Goal: Check status: Check status

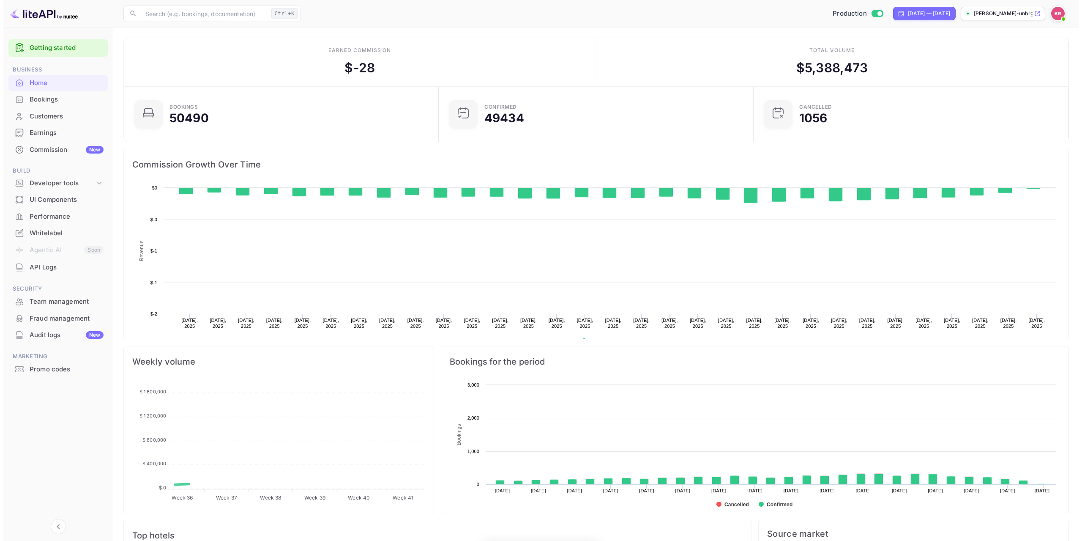
scroll to position [131, 303]
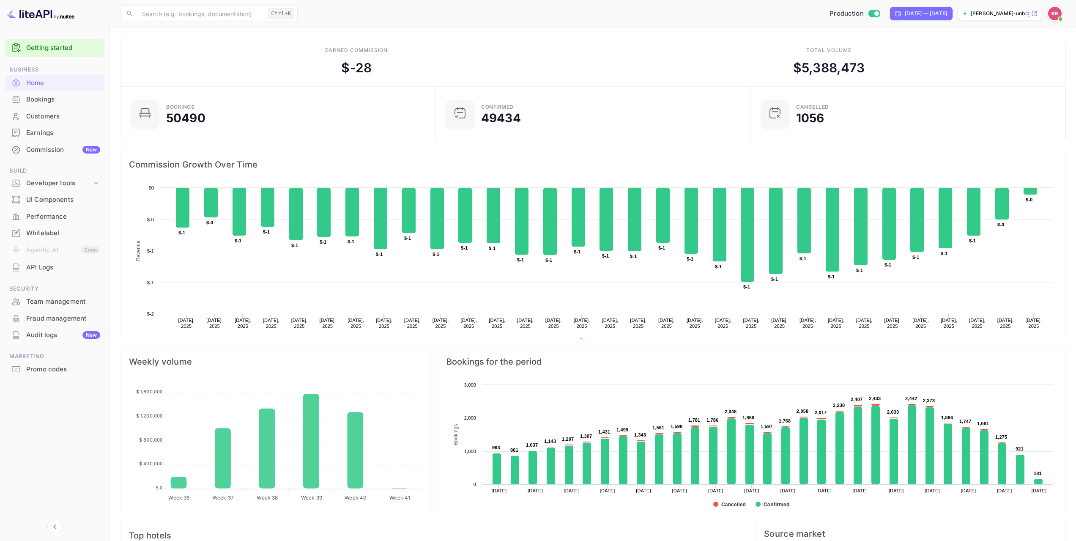
click at [61, 99] on div "Bookings" at bounding box center [63, 100] width 74 height 10
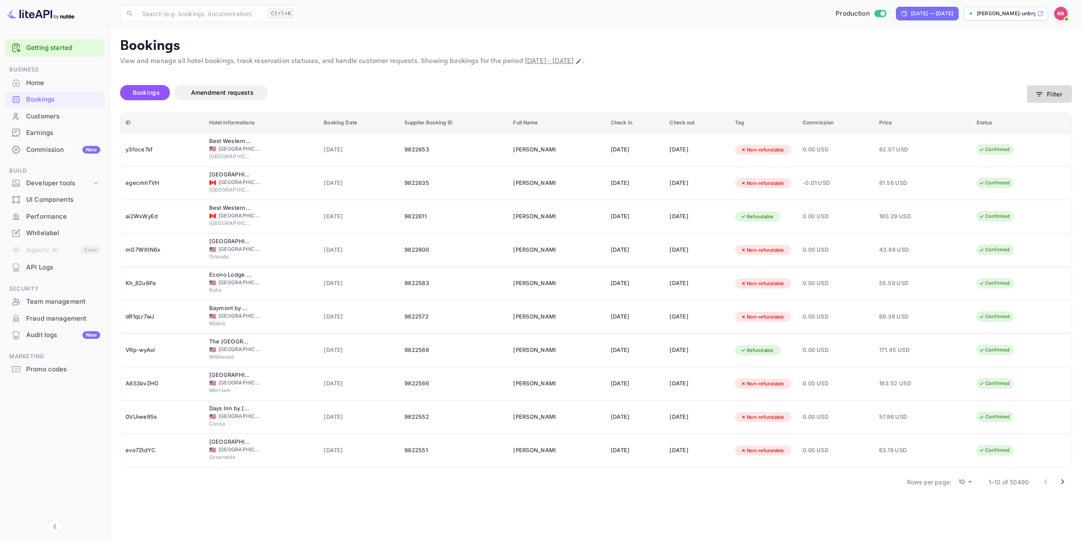
click at [1058, 95] on button "Filter" at bounding box center [1049, 93] width 45 height 17
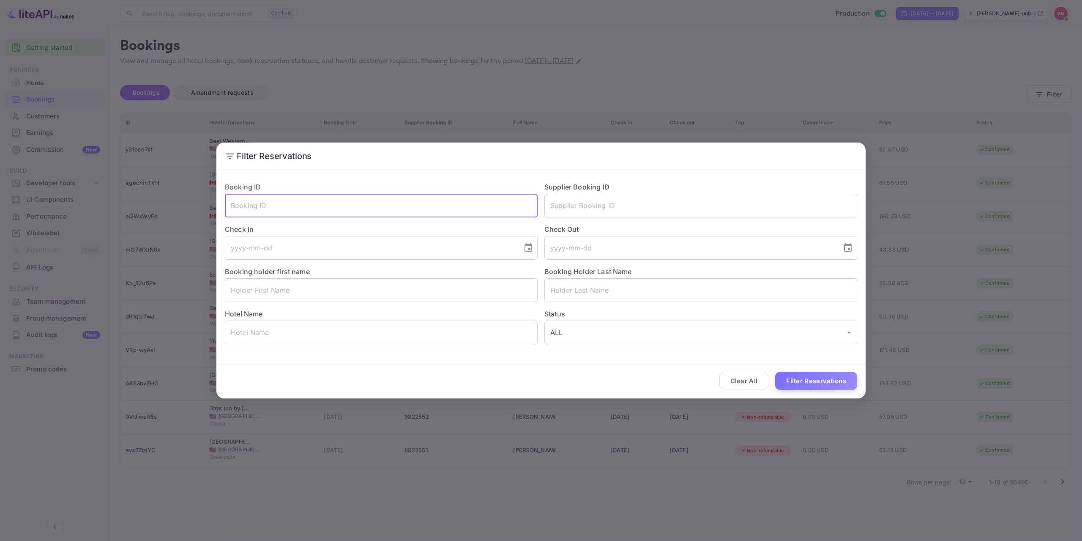
click at [456, 211] on input "text" at bounding box center [381, 206] width 313 height 24
paste input "YfbYLd6G-"
drag, startPoint x: 234, startPoint y: 205, endPoint x: 255, endPoint y: 208, distance: 21.8
click at [234, 205] on input "YfbYLd6G-" at bounding box center [381, 206] width 313 height 24
type input "YfbYLd6G-"
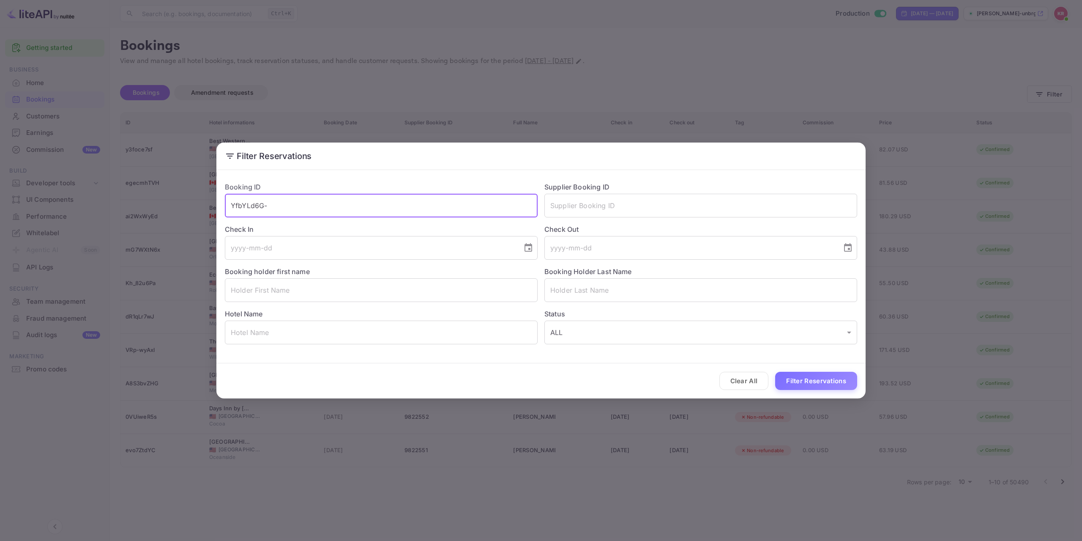
click at [801, 387] on button "Filter Reservations" at bounding box center [816, 380] width 82 height 18
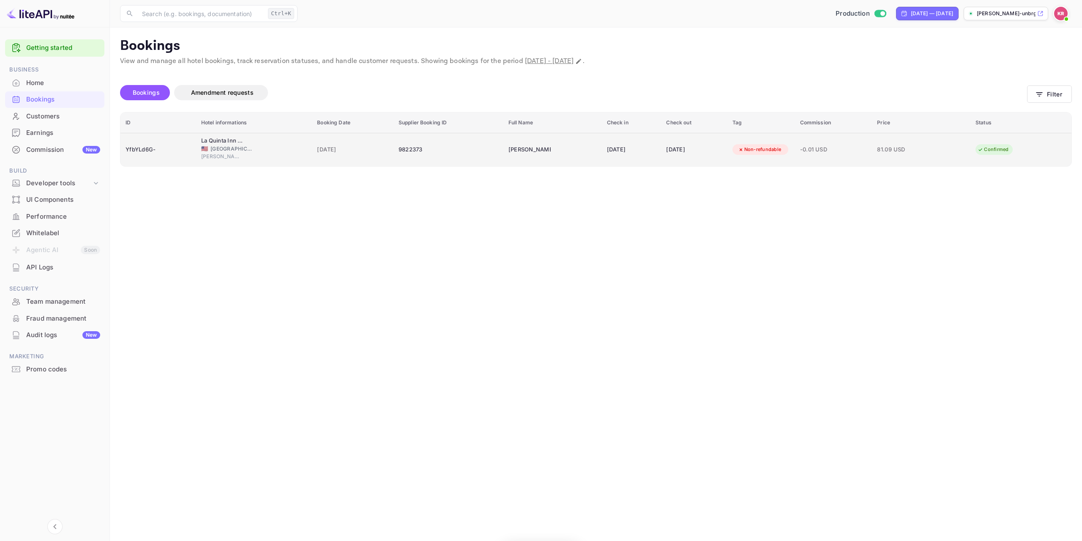
click at [233, 153] on span "[PERSON_NAME]" at bounding box center [222, 157] width 42 height 8
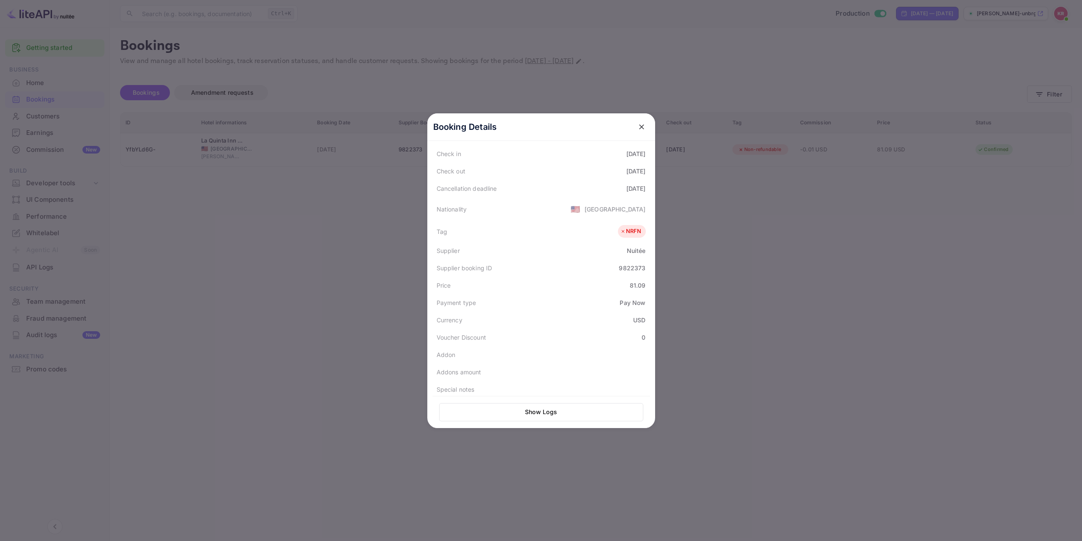
scroll to position [206, 0]
click at [617, 384] on div "Download" at bounding box center [627, 388] width 29 height 9
